Goal: Task Accomplishment & Management: Manage account settings

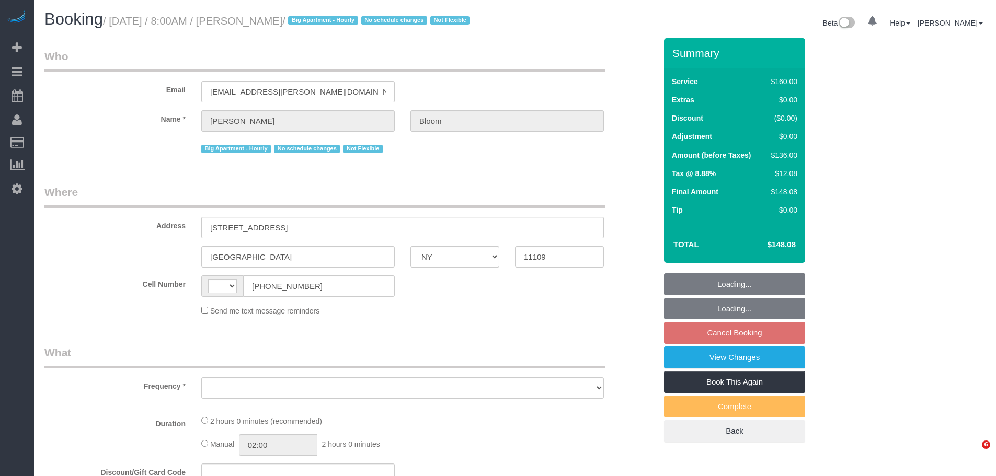
select select "NY"
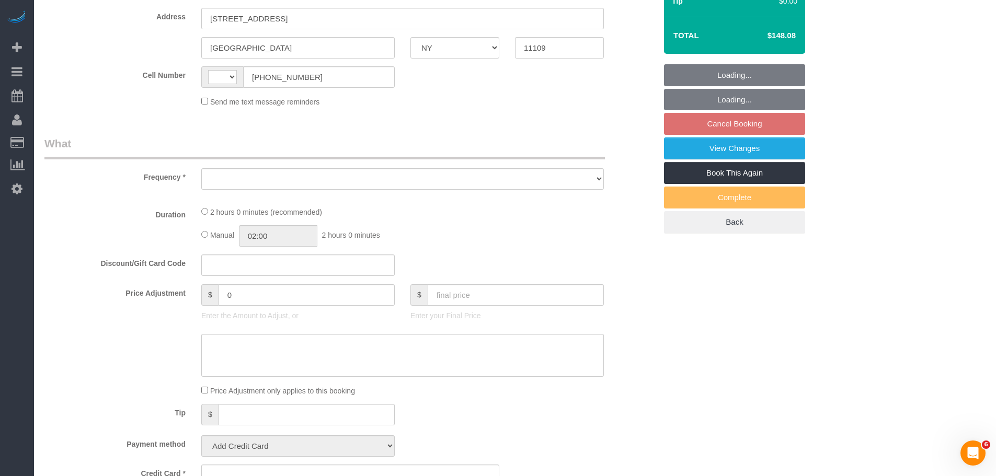
select select "string:[GEOGRAPHIC_DATA]"
select select "object:676"
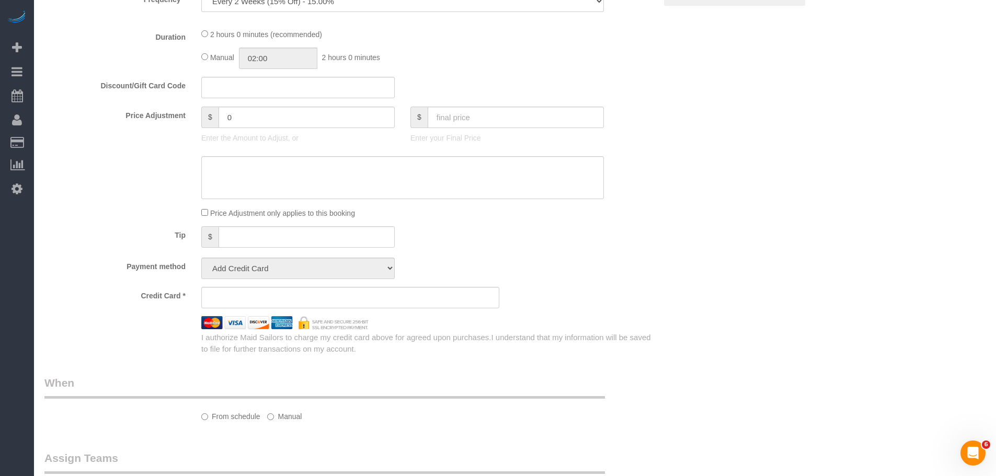
select select "string:stripe-pm_1OR5nT4VGloSiKo7ZYWpMpVz"
select select "spot1"
select select "number:56"
select select "number:70"
select select "number:15"
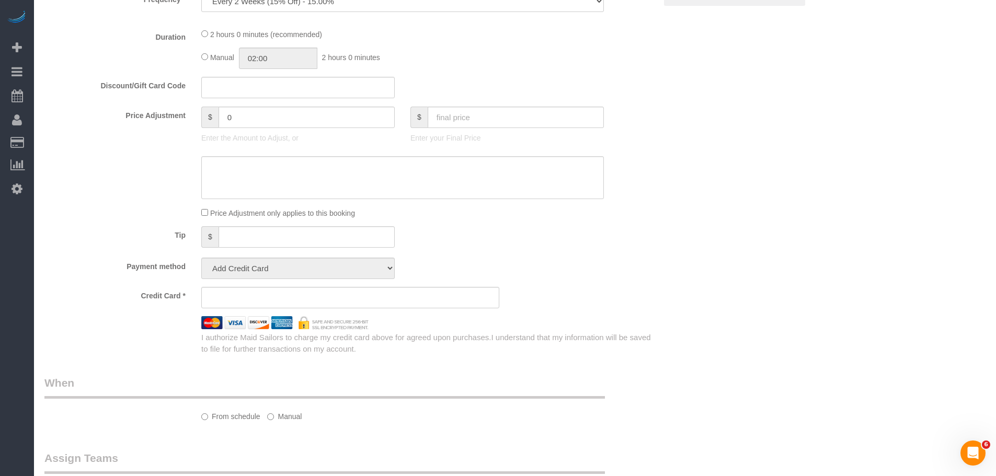
select select "number:5"
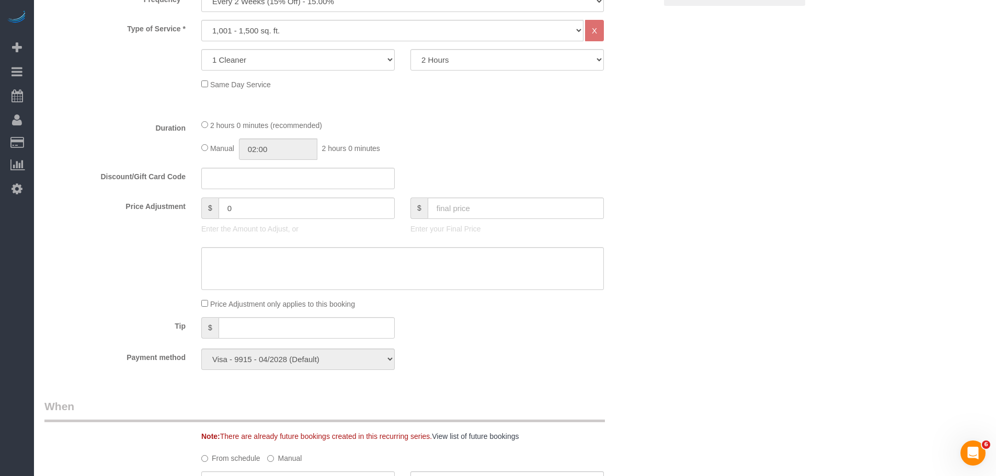
select select "object:1284"
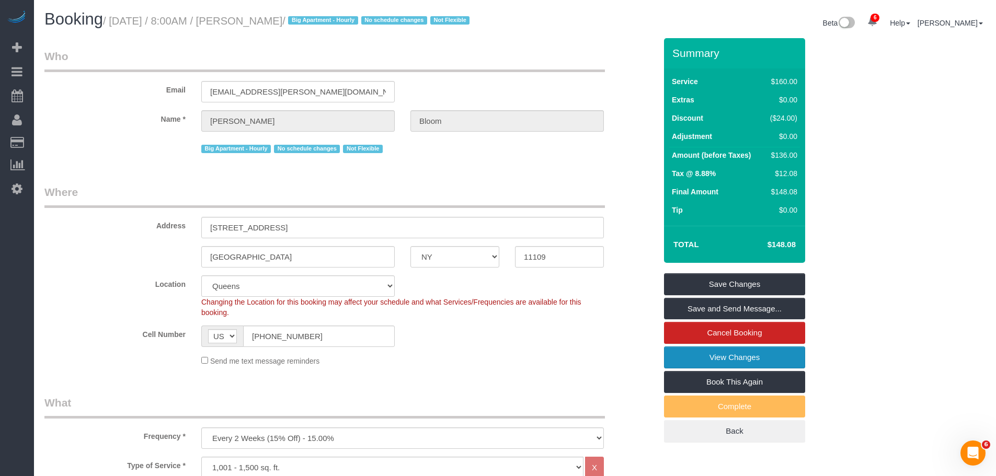
drag, startPoint x: 695, startPoint y: 368, endPoint x: 687, endPoint y: 367, distance: 8.0
click at [694, 368] on link "View Changes" at bounding box center [734, 357] width 141 height 22
